Goal: Check status: Check status

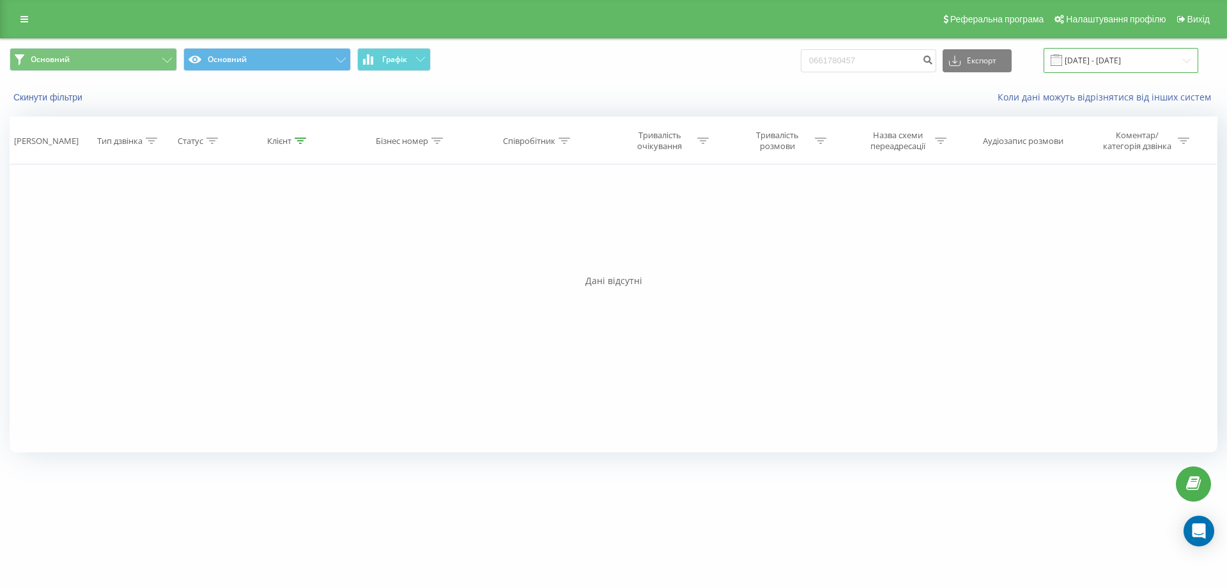
click at [1188, 59] on input "[DATE] - [DATE]" at bounding box center [1121, 60] width 155 height 25
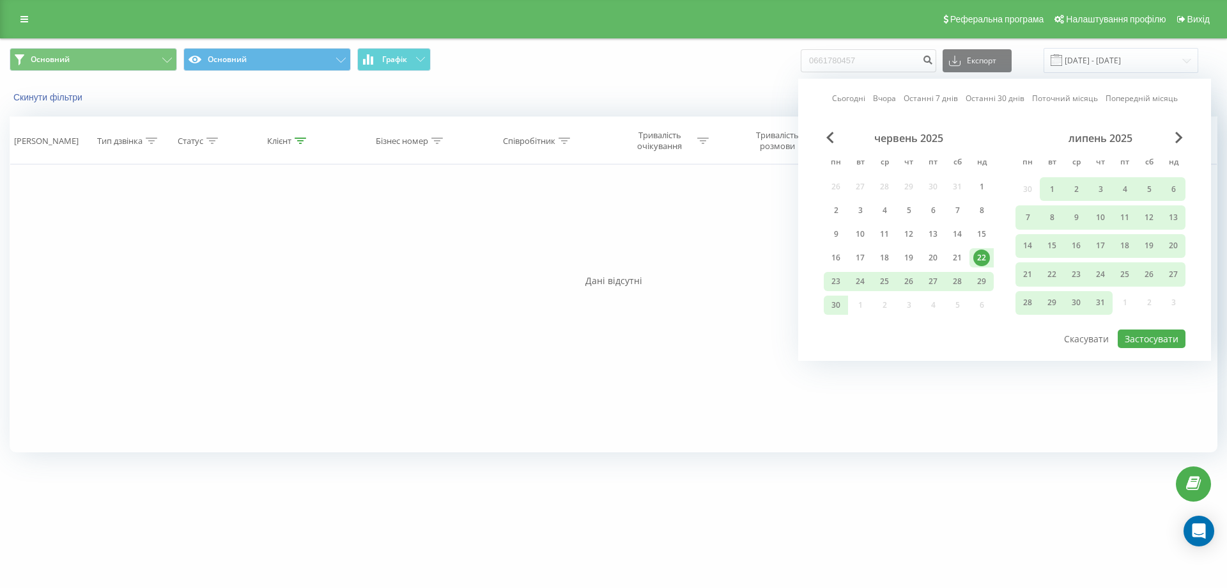
click at [855, 96] on link "Сьогодні" at bounding box center [848, 98] width 33 height 12
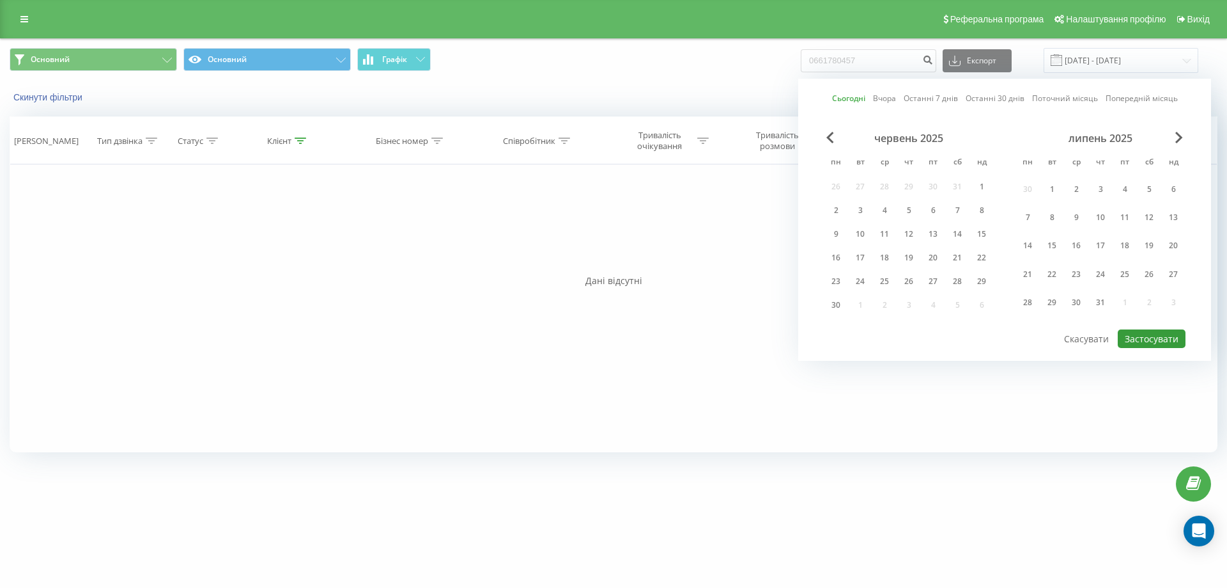
click at [1146, 339] on button "Застосувати" at bounding box center [1152, 338] width 68 height 19
type input "[DATE] - [DATE]"
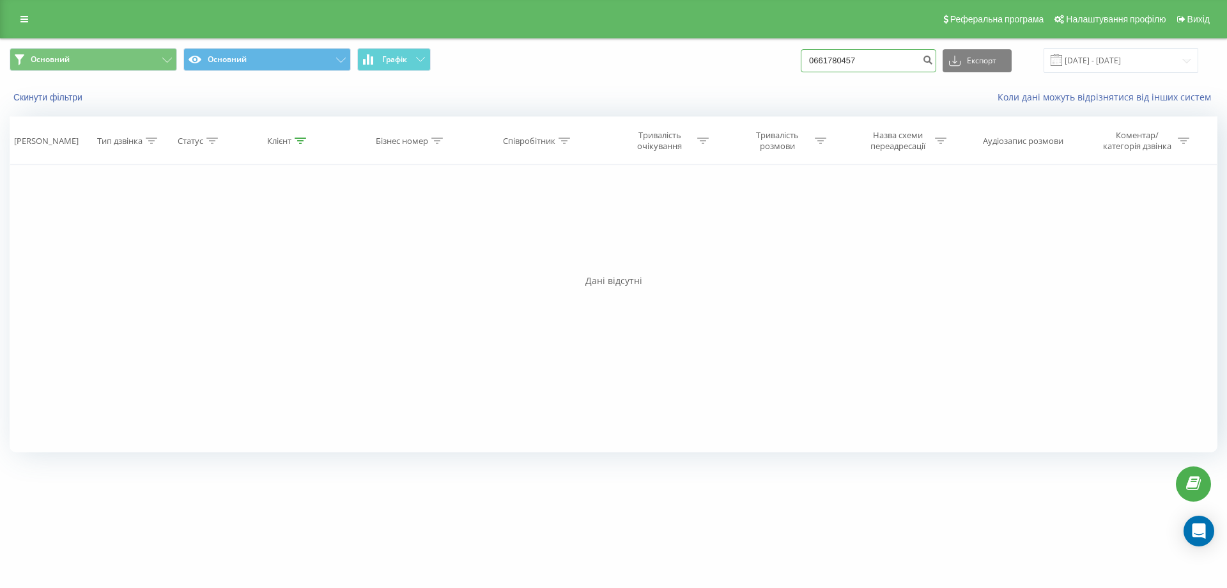
drag, startPoint x: 888, startPoint y: 56, endPoint x: 802, endPoint y: 58, distance: 85.7
click at [802, 58] on div "Основний Основний Графік 0661780457 Експорт .csv .xls .xlsx [DATE] - [DATE]" at bounding box center [614, 60] width 1208 height 25
click at [1185, 60] on input "[DATE] - [DATE]" at bounding box center [1121, 60] width 155 height 25
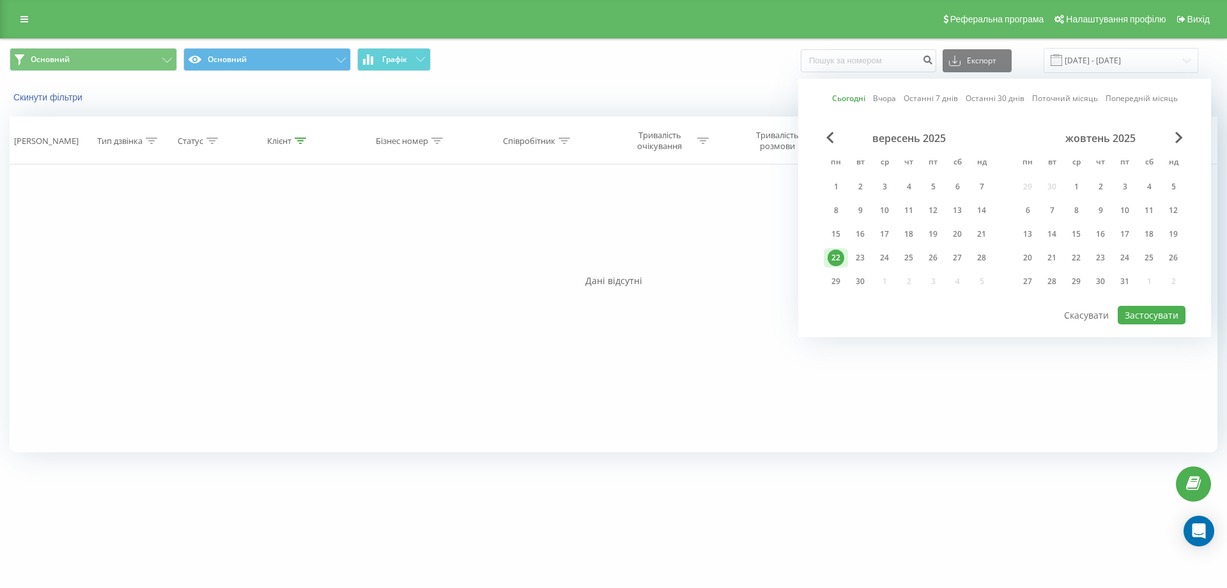
click at [862, 100] on link "Сьогодні" at bounding box center [848, 98] width 33 height 12
click at [1140, 311] on button "Застосувати" at bounding box center [1152, 315] width 68 height 19
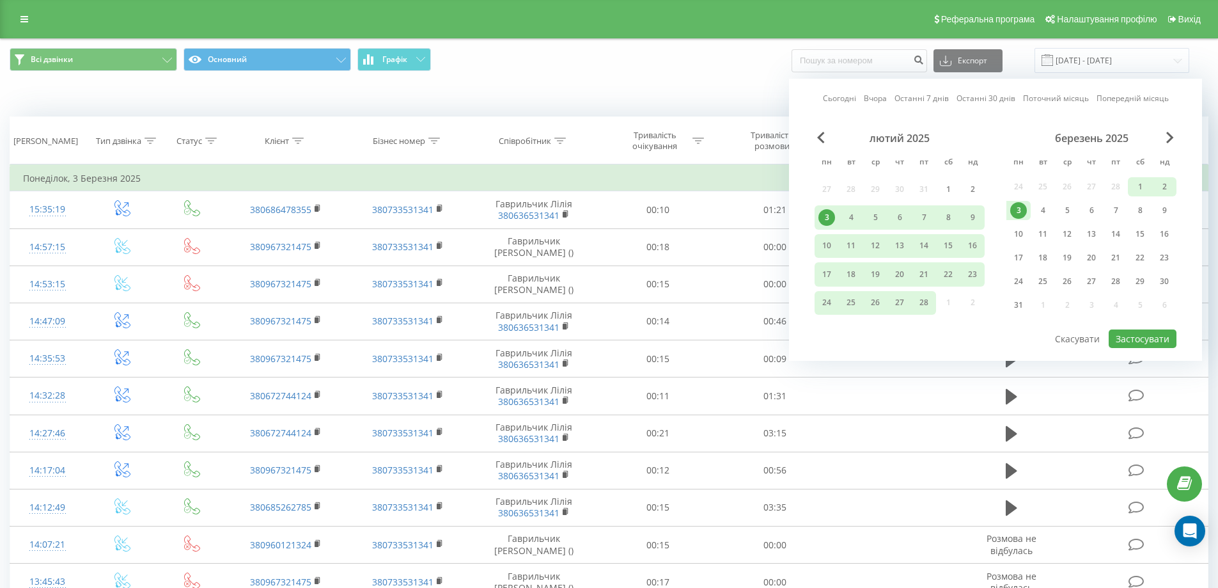
click at [849, 94] on link "Сьогодні" at bounding box center [839, 98] width 33 height 12
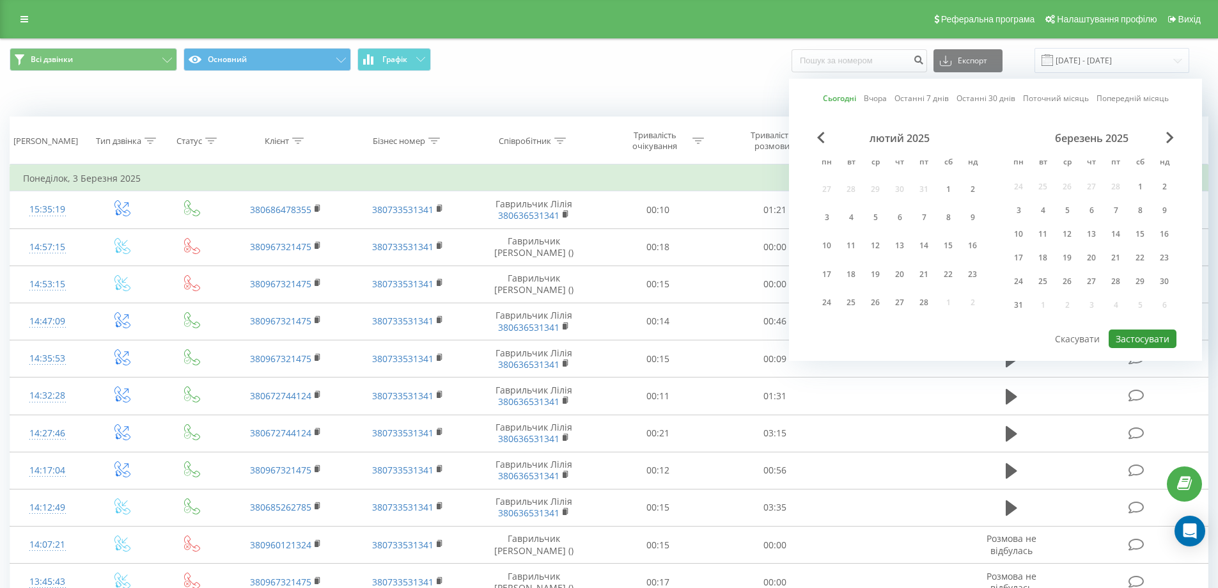
click at [1149, 340] on button "Застосувати" at bounding box center [1143, 338] width 68 height 19
type input "[DATE] - [DATE]"
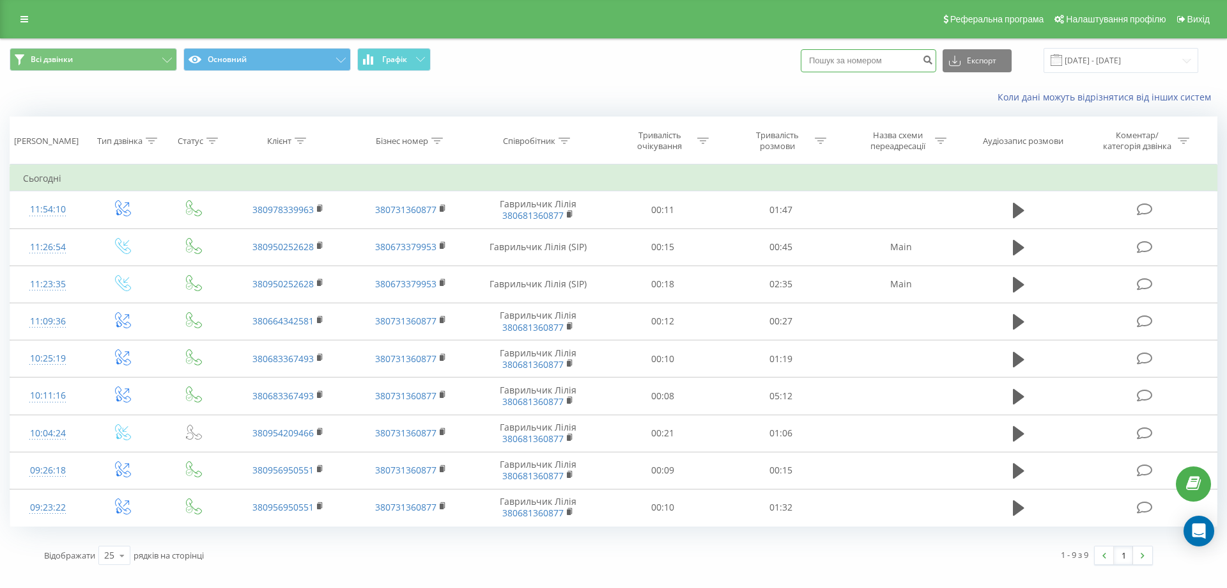
click at [860, 57] on input at bounding box center [869, 60] width 136 height 23
type input "0671244706"
click at [933, 54] on icon "submit" at bounding box center [927, 58] width 11 height 8
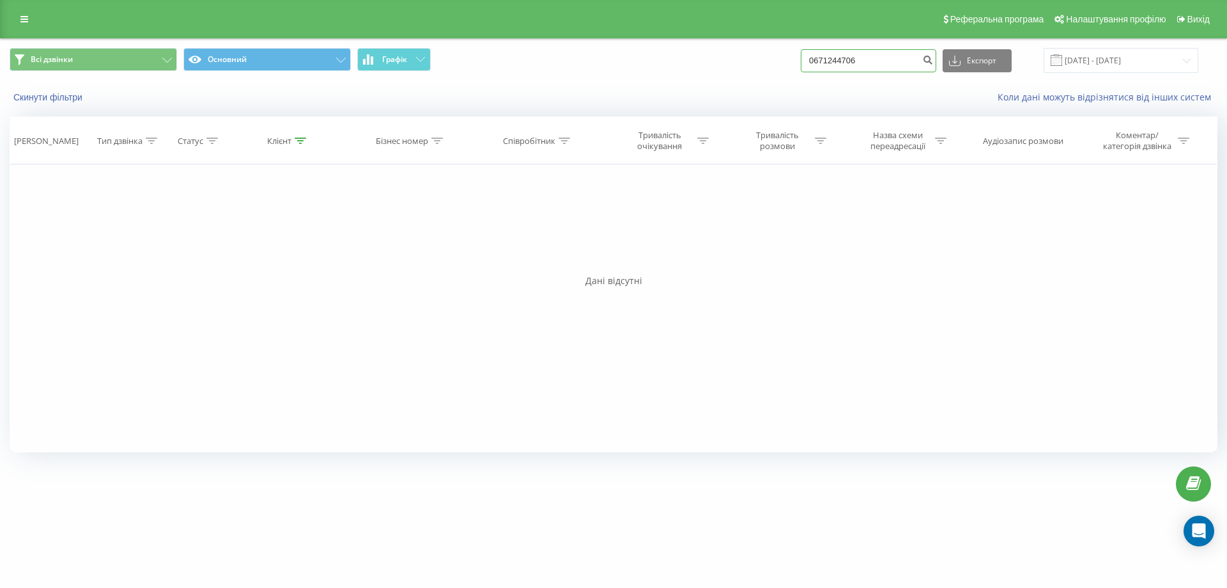
click at [912, 61] on input "0671244706" at bounding box center [869, 60] width 136 height 23
type input "0"
click at [1190, 61] on input "22.06.2025 - 22.09.2025" at bounding box center [1121, 60] width 155 height 25
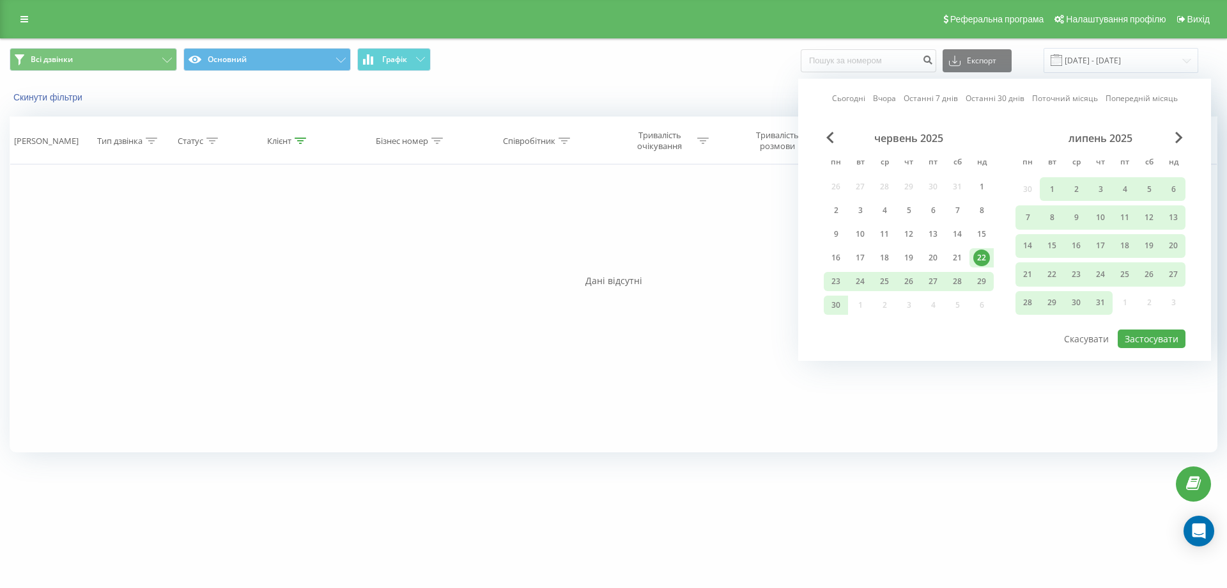
click at [849, 95] on link "Сьогодні" at bounding box center [848, 98] width 33 height 12
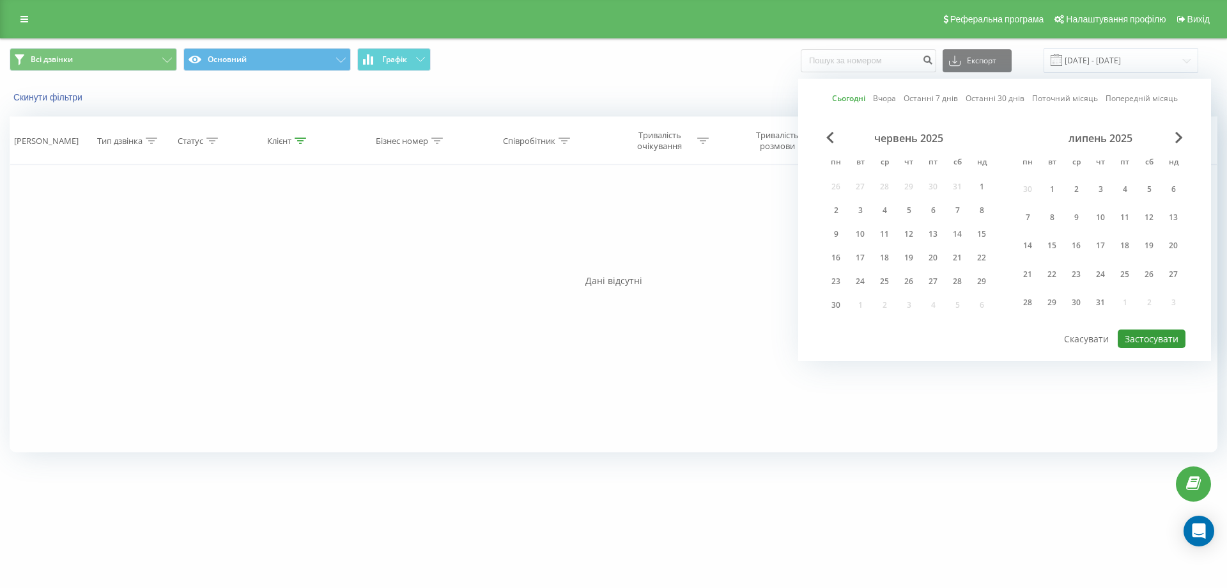
click at [1155, 338] on button "Застосувати" at bounding box center [1152, 338] width 68 height 19
type input "[DATE] - [DATE]"
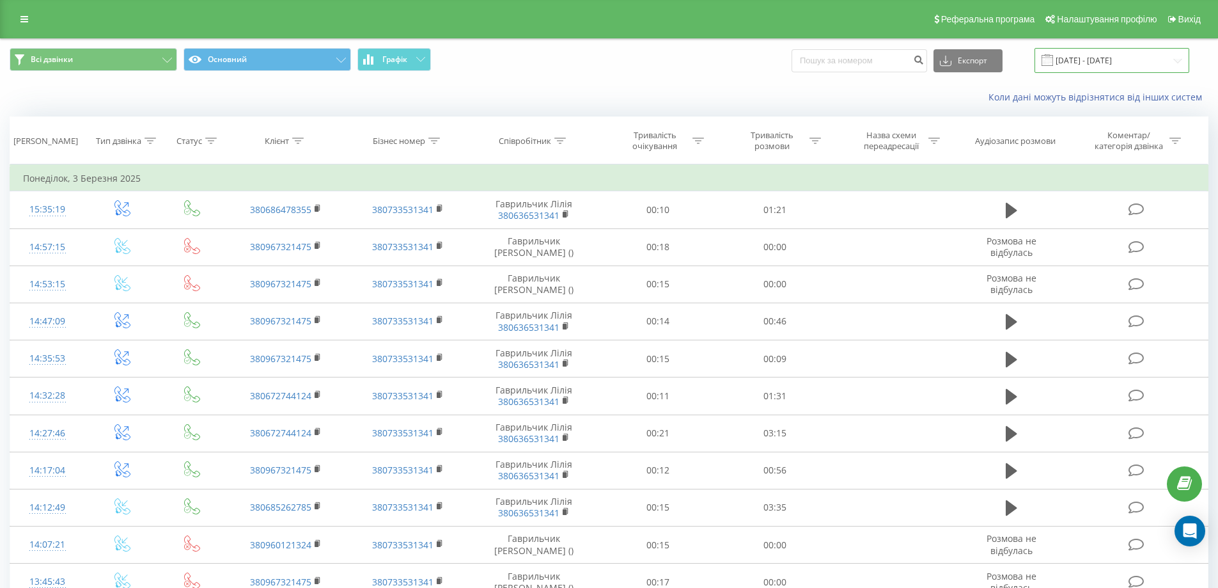
click at [1181, 62] on input "[DATE] - [DATE]" at bounding box center [1111, 60] width 155 height 25
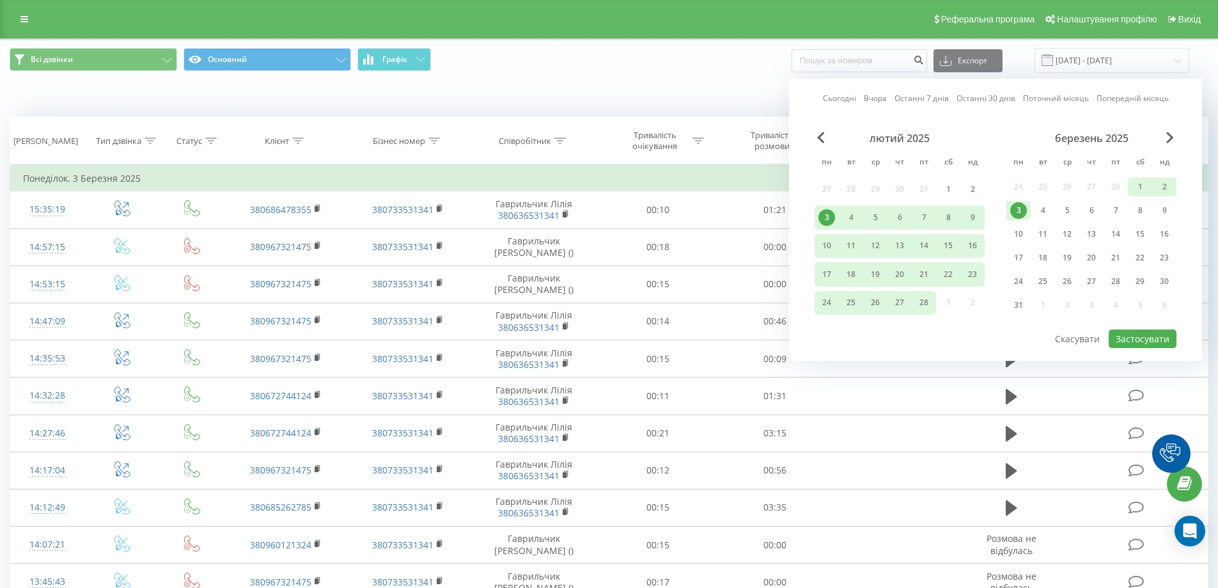
click at [835, 95] on link "Сьогодні" at bounding box center [839, 98] width 33 height 12
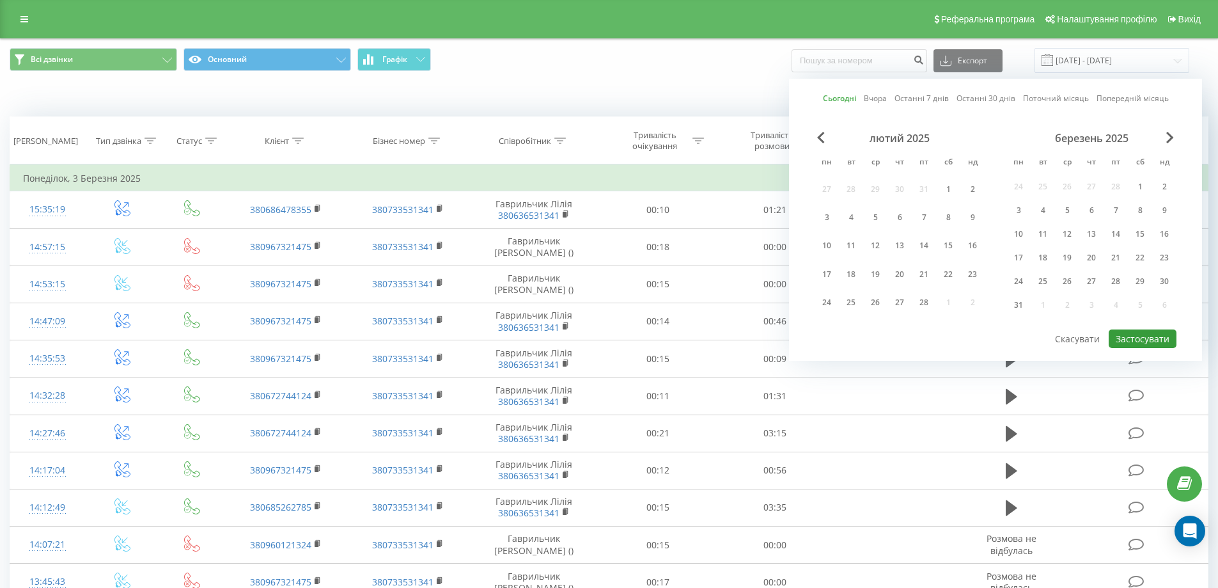
click at [1137, 334] on button "Застосувати" at bounding box center [1143, 338] width 68 height 19
type input "[DATE] - [DATE]"
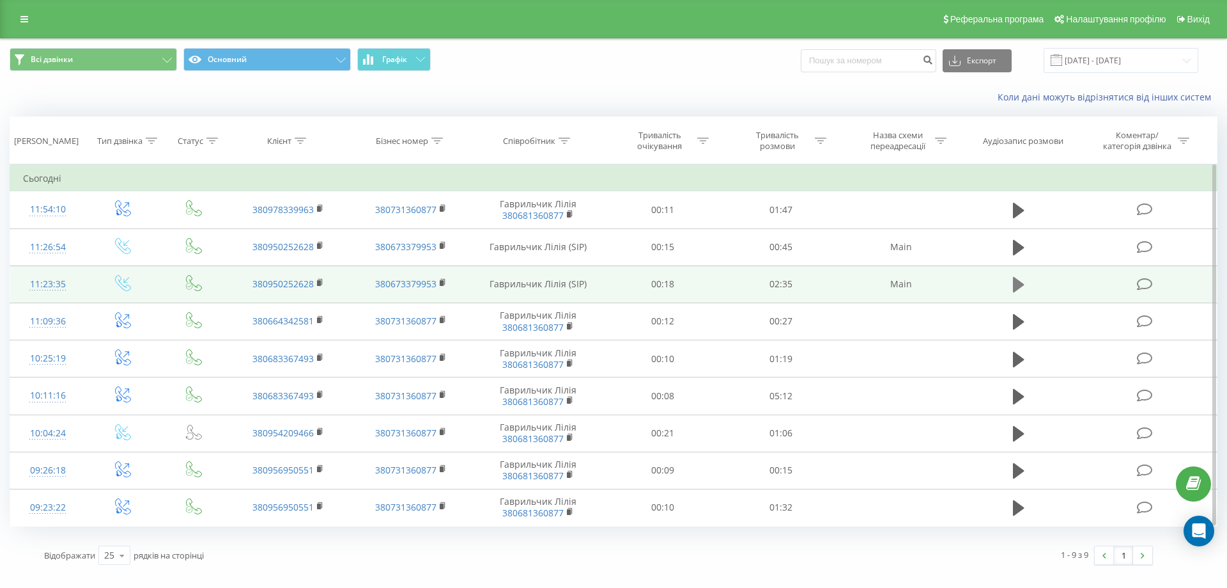
click at [1018, 286] on icon at bounding box center [1019, 284] width 12 height 15
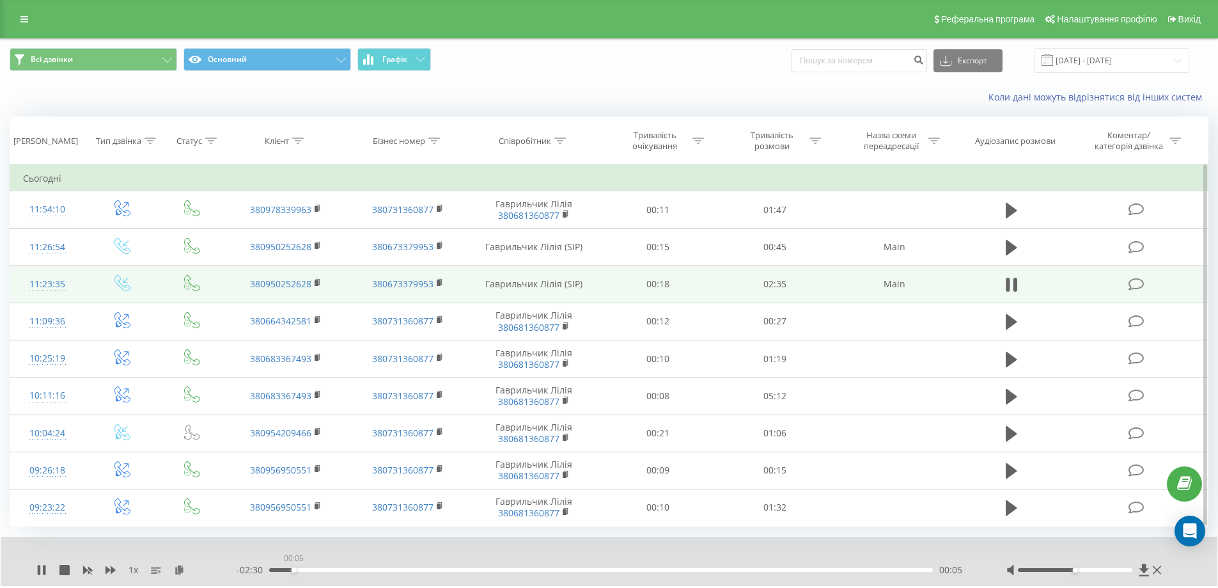
click at [293, 571] on div "00:05" at bounding box center [601, 570] width 664 height 4
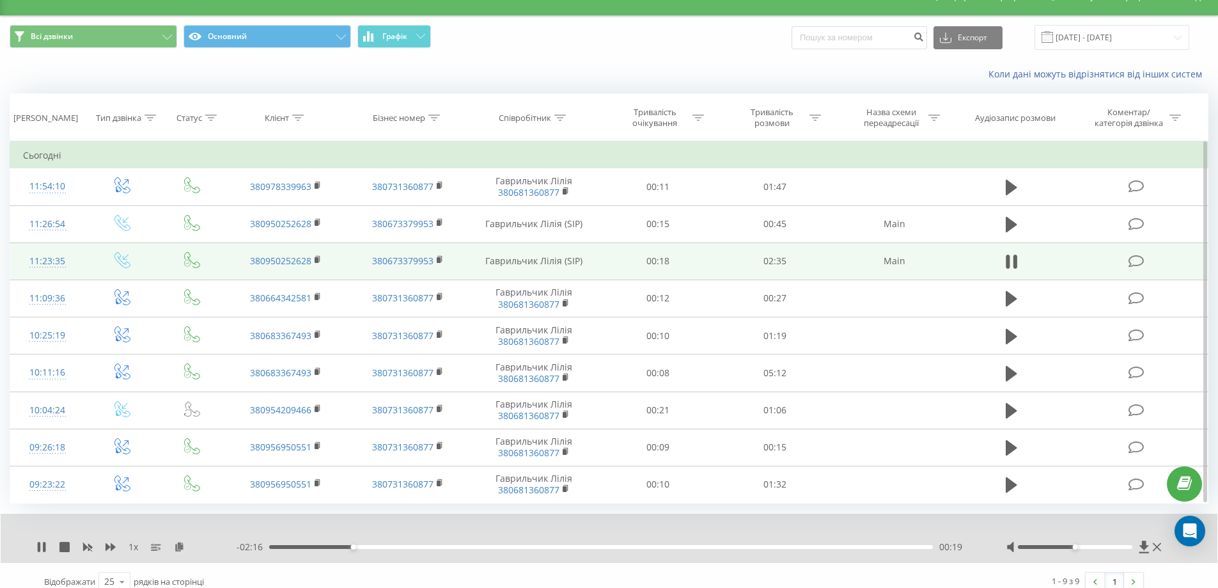
scroll to position [36, 0]
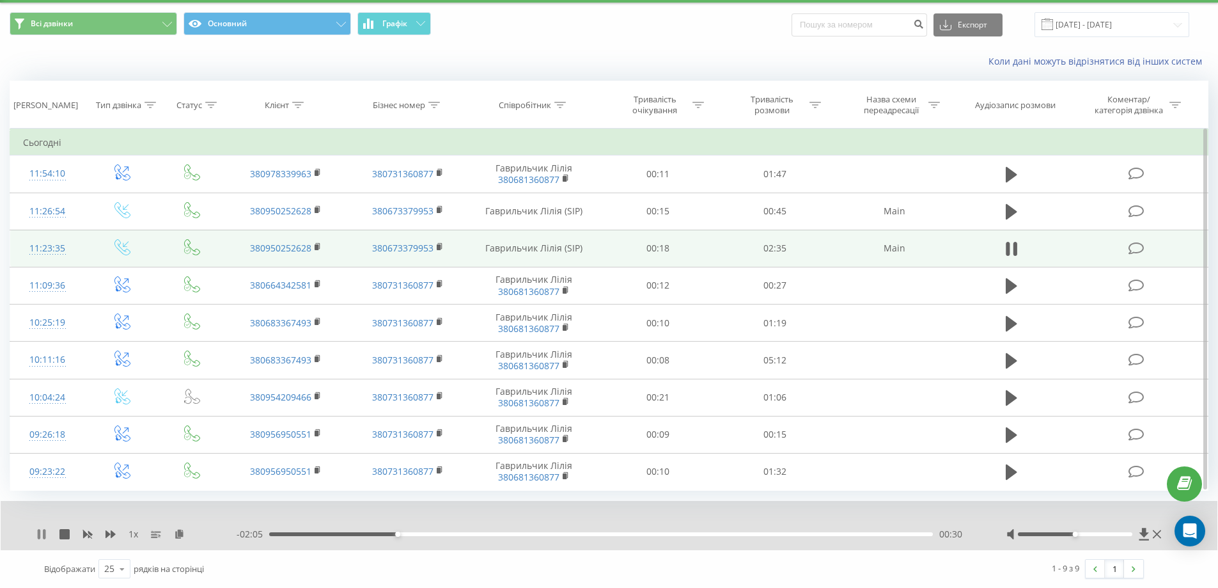
click at [40, 532] on icon at bounding box center [39, 534] width 3 height 10
click at [40, 532] on icon at bounding box center [42, 534] width 8 height 10
click at [40, 541] on div "1 x - 01:50 00:45 00:45" at bounding box center [609, 525] width 1217 height 49
click at [42, 535] on icon at bounding box center [41, 534] width 10 height 10
click at [38, 534] on icon at bounding box center [42, 534] width 8 height 10
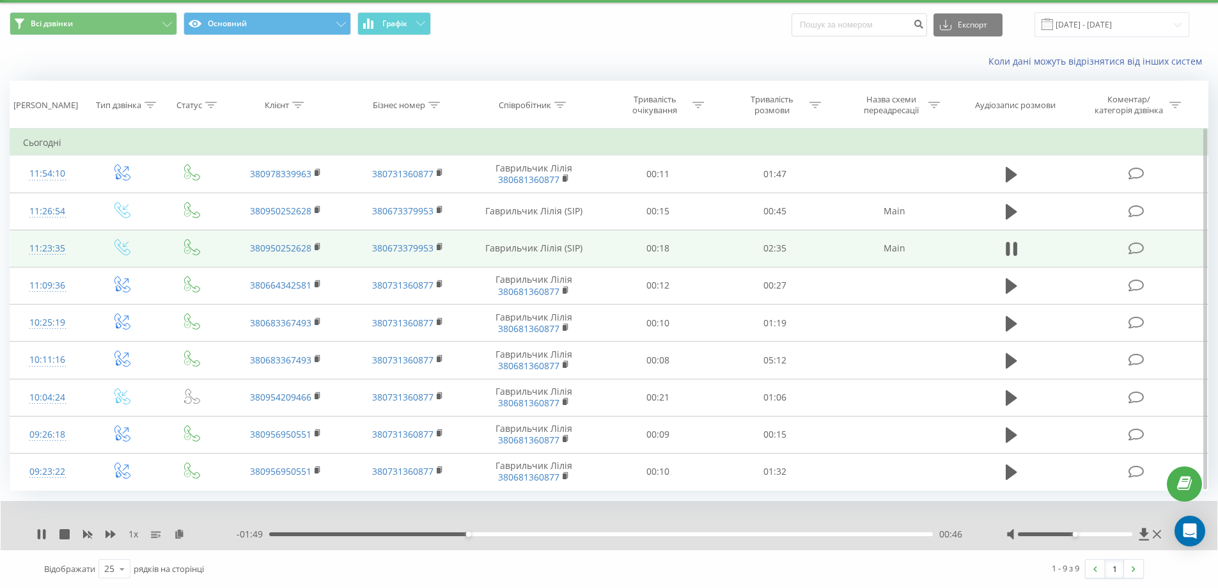
click at [38, 534] on icon at bounding box center [39, 534] width 3 height 10
